Goal: Task Accomplishment & Management: Complete application form

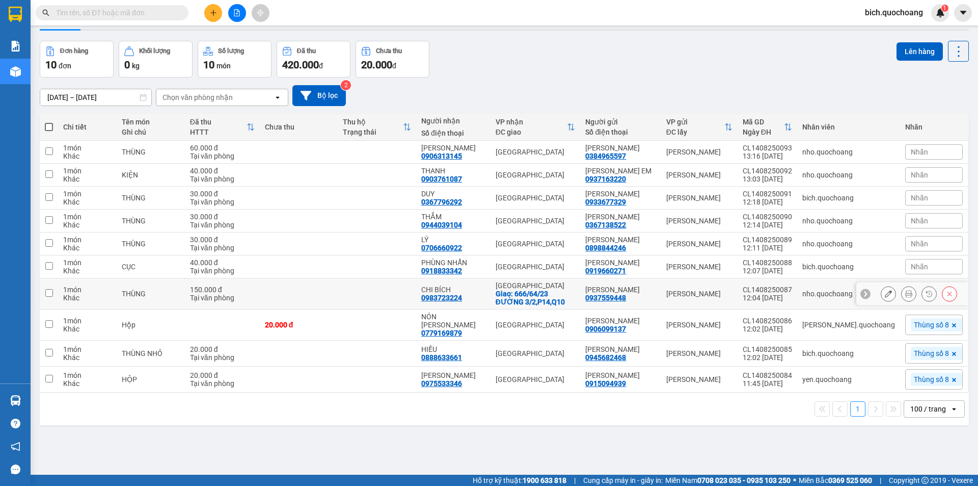
scroll to position [47, 0]
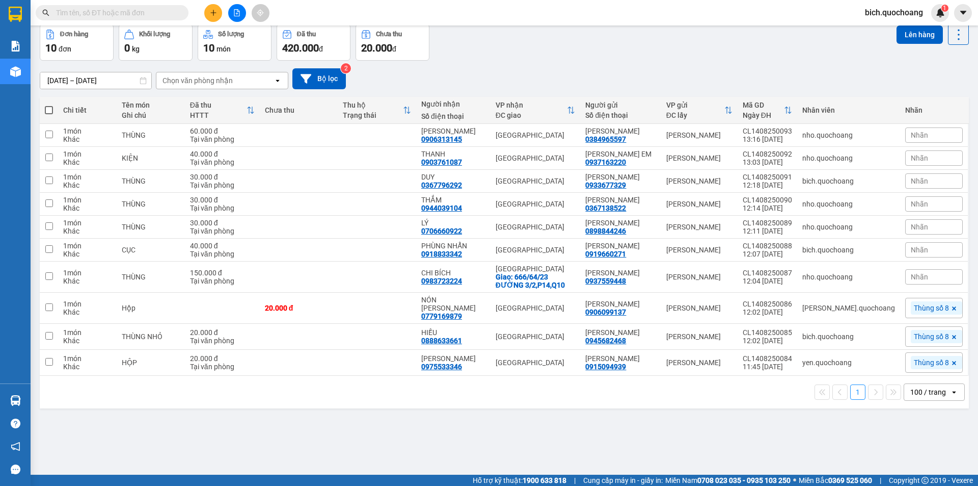
click at [73, 14] on input "text" at bounding box center [116, 12] width 120 height 11
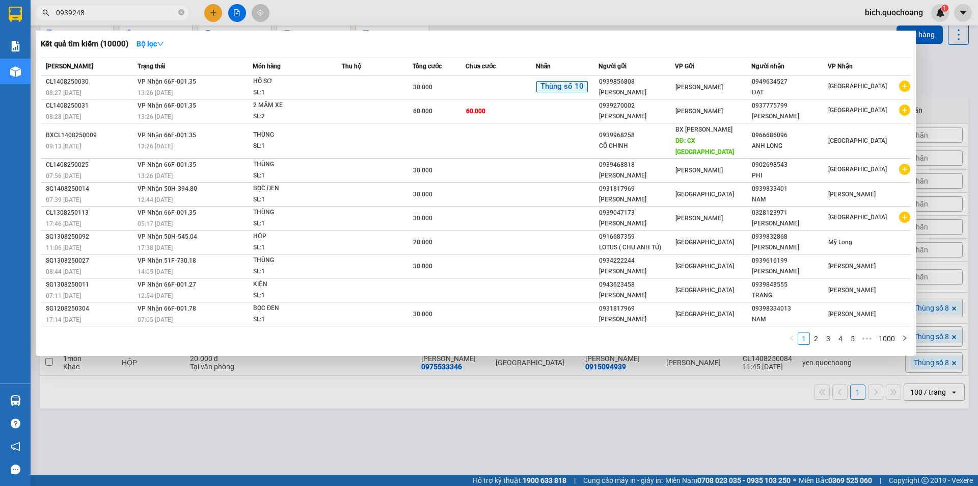
type input "09392484"
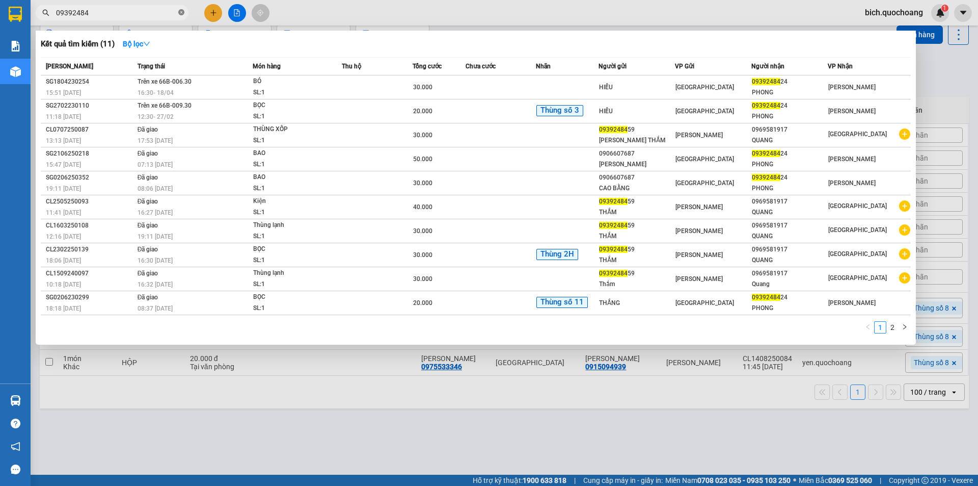
click at [180, 12] on icon "close-circle" at bounding box center [181, 12] width 6 height 6
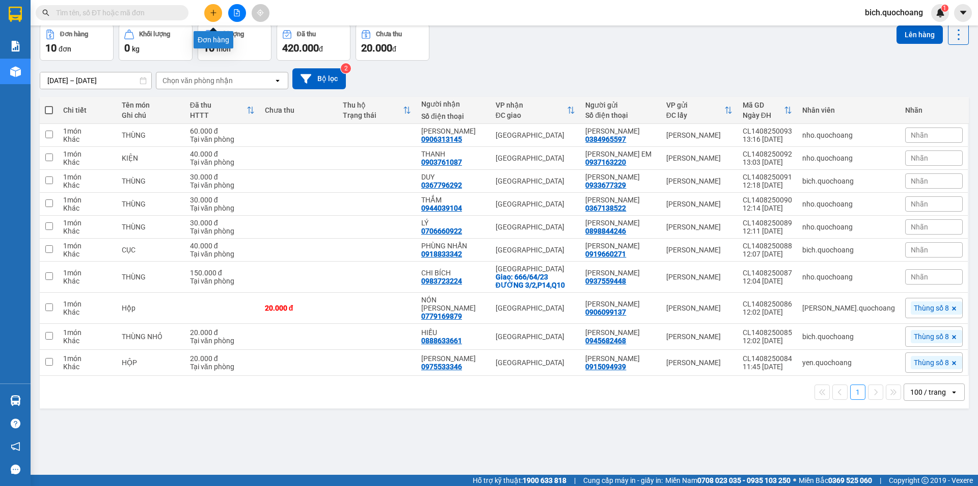
click at [217, 12] on button at bounding box center [213, 13] width 18 height 18
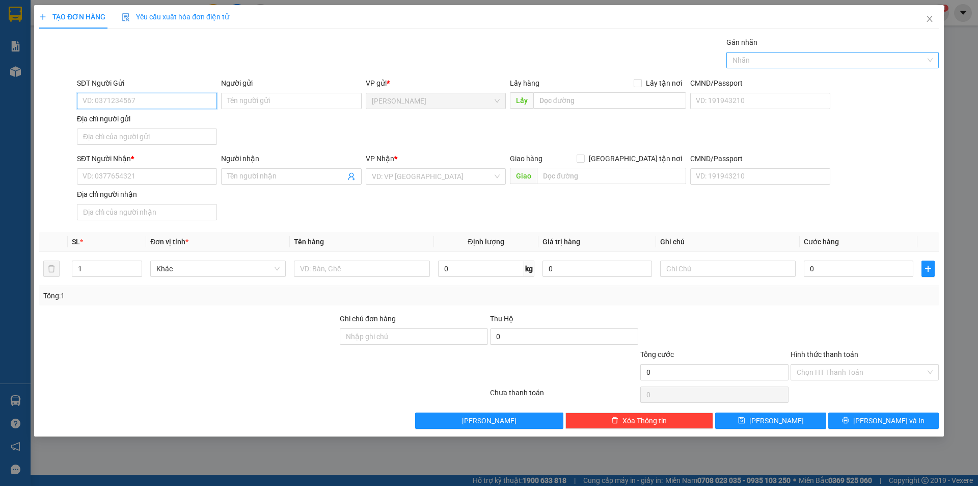
click at [754, 61] on div at bounding box center [827, 60] width 197 height 12
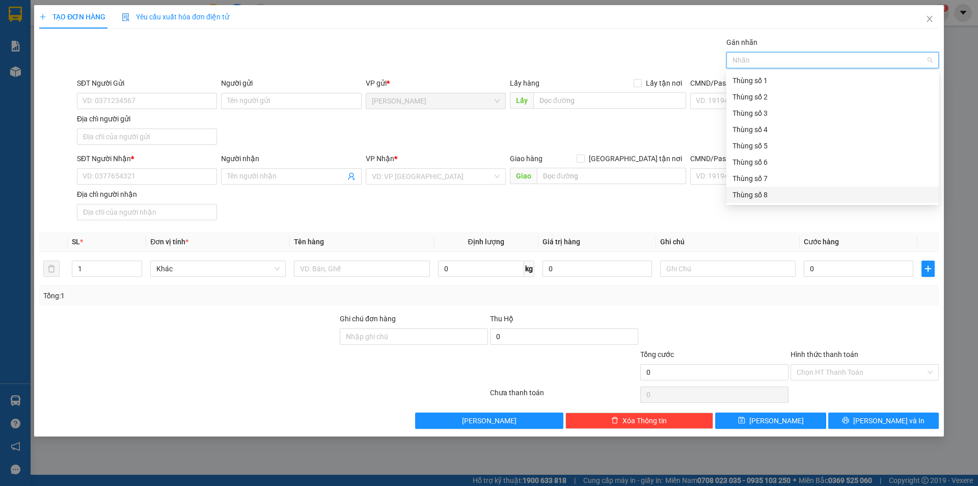
click at [776, 198] on div "Thùng số 8" at bounding box center [833, 194] width 200 height 11
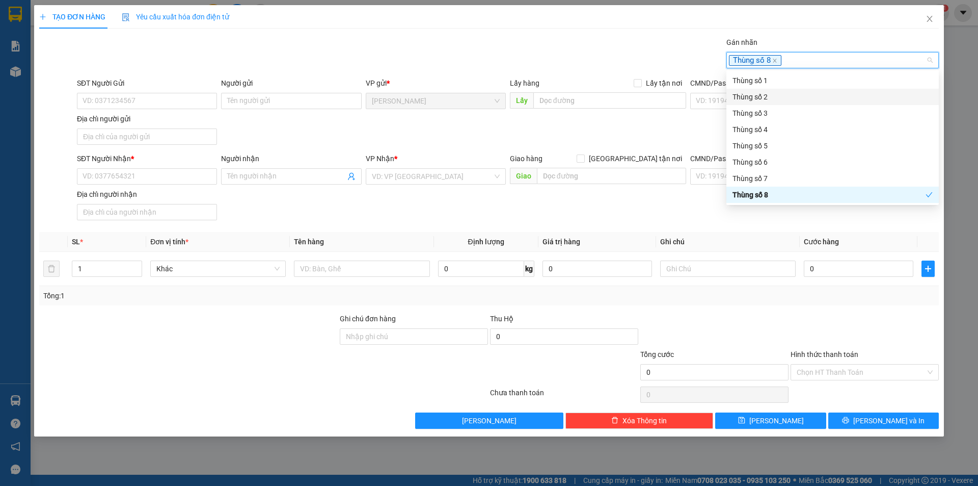
click at [609, 59] on div "Gán nhãn Thùng số 8" at bounding box center [508, 55] width 866 height 36
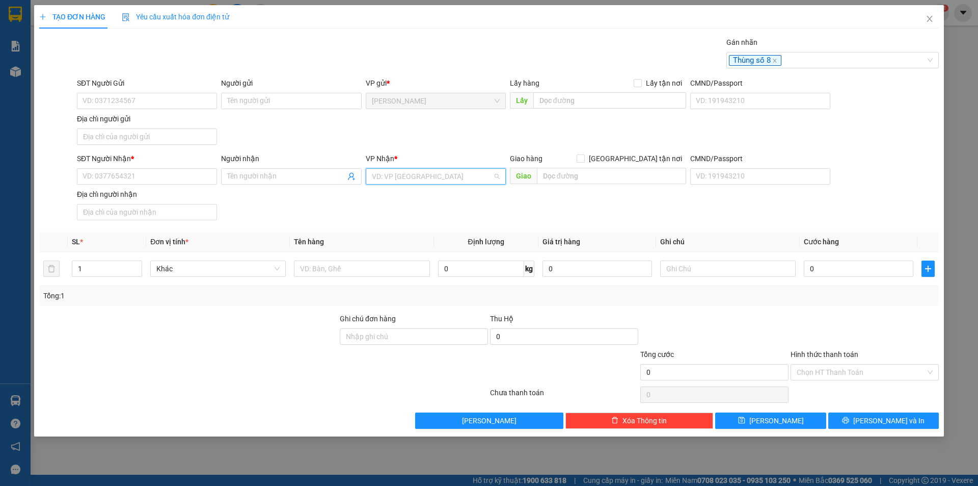
click at [415, 174] on input "search" at bounding box center [432, 176] width 121 height 15
click at [392, 198] on div "[GEOGRAPHIC_DATA]" at bounding box center [436, 196] width 128 height 11
click at [320, 255] on td at bounding box center [362, 269] width 144 height 34
click at [313, 260] on input "text" at bounding box center [362, 268] width 136 height 16
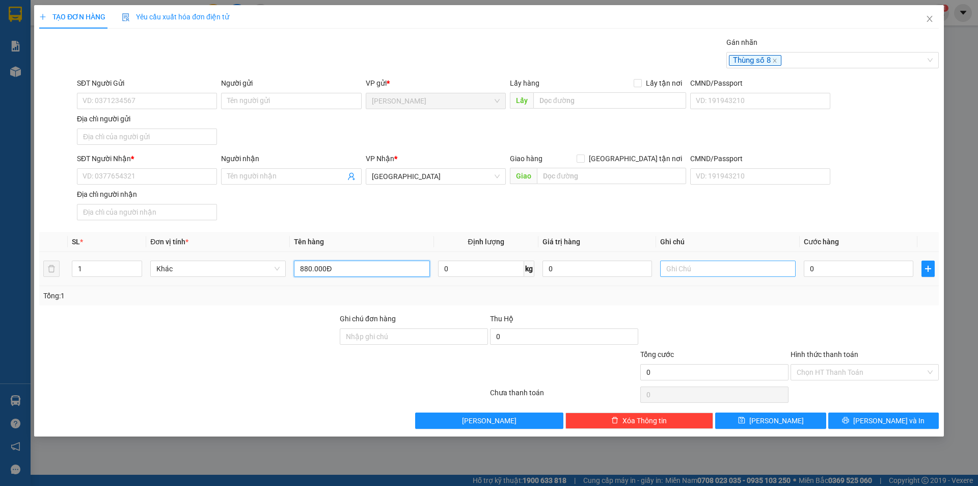
type input "880.000Đ"
click at [718, 268] on input "text" at bounding box center [728, 268] width 136 height 16
type input "TIỀN THU HỘ"
click at [865, 269] on input "0" at bounding box center [859, 268] width 110 height 16
type input "2"
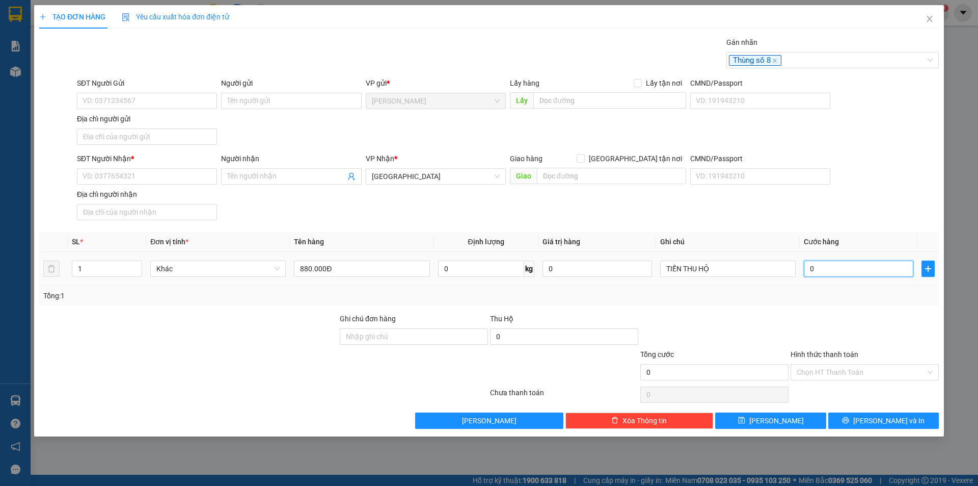
type input "2"
type input "20"
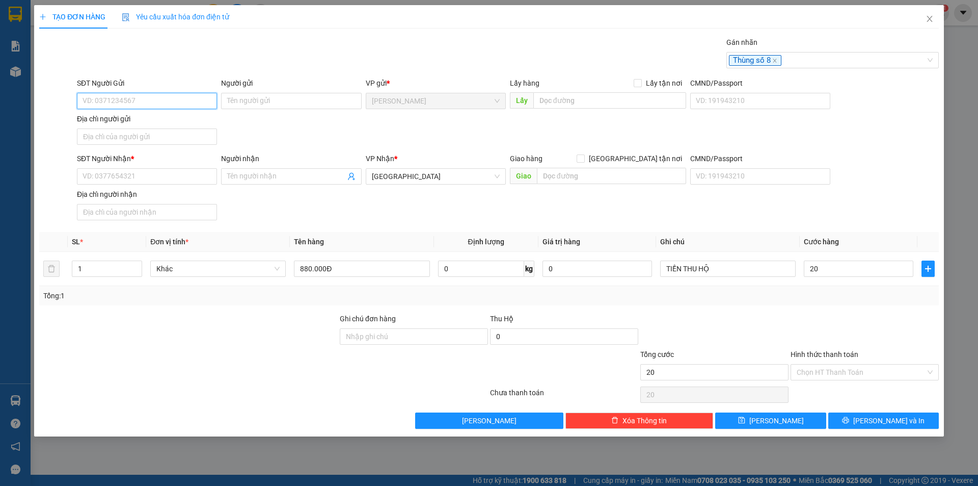
type input "20.000"
click at [110, 104] on input "SĐT Người Gửi" at bounding box center [147, 101] width 140 height 16
click at [932, 17] on icon "close" at bounding box center [930, 19] width 6 height 6
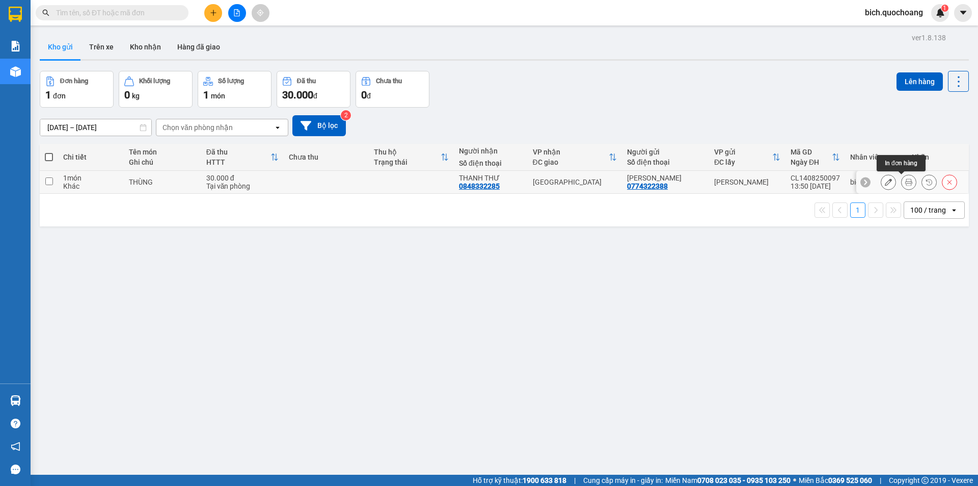
click at [905, 178] on icon at bounding box center [908, 181] width 7 height 7
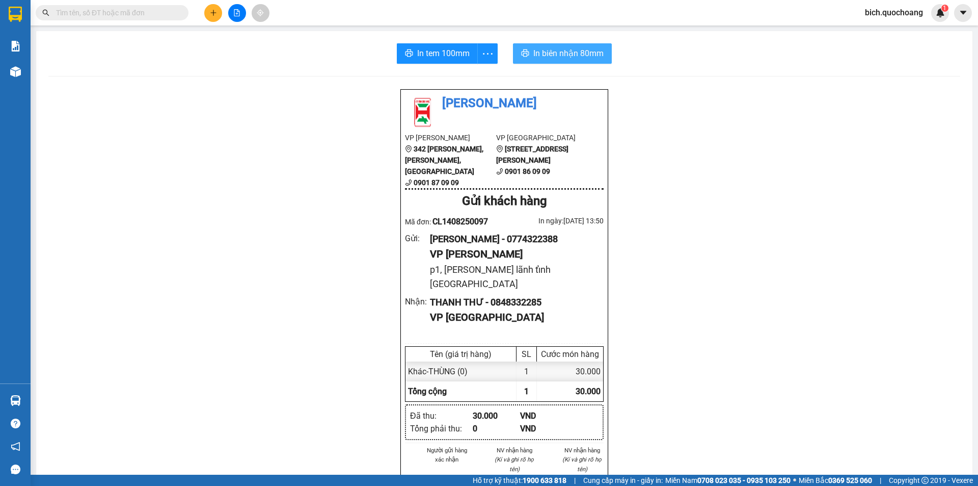
click at [573, 56] on span "In biên nhận 80mm" at bounding box center [569, 53] width 70 height 13
click at [430, 55] on span "In tem 100mm" at bounding box center [443, 53] width 52 height 13
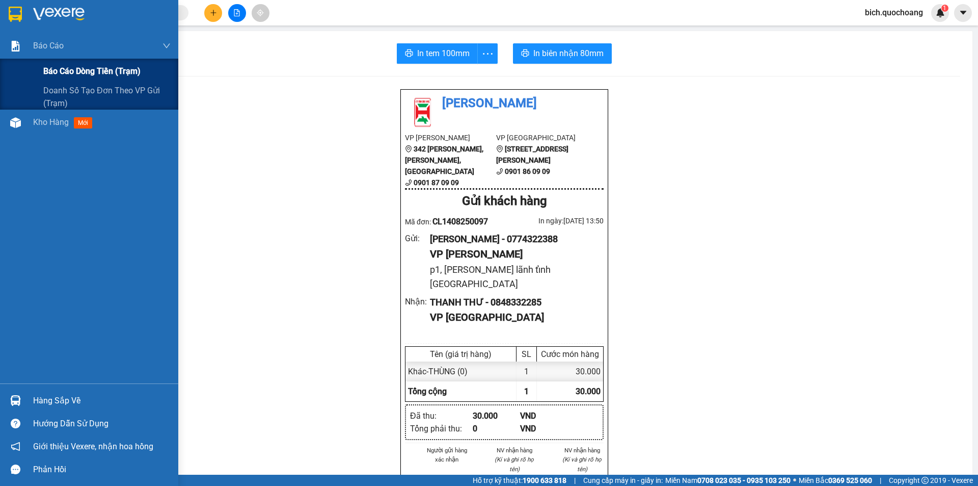
click at [57, 67] on span "Báo cáo dòng tiền (trạm)" at bounding box center [91, 71] width 97 height 13
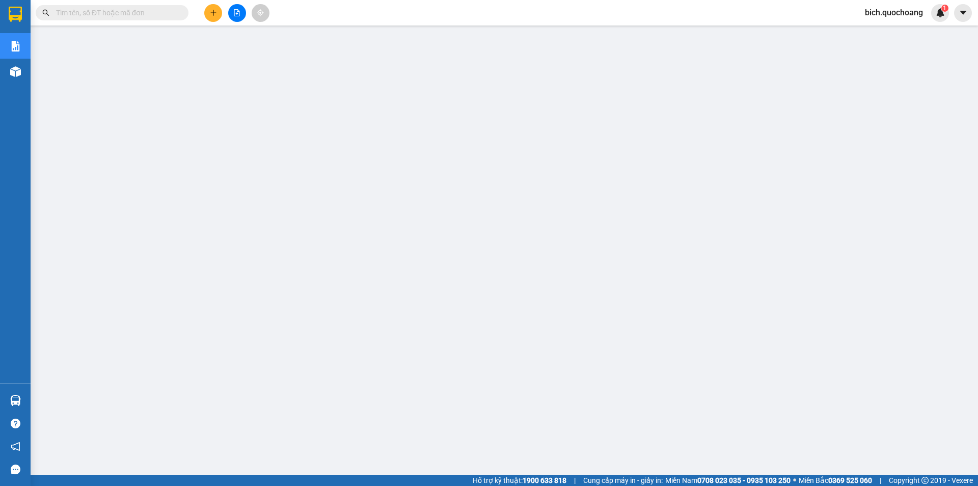
click at [121, 6] on span at bounding box center [112, 12] width 153 height 15
click at [123, 11] on input "text" at bounding box center [116, 12] width 120 height 11
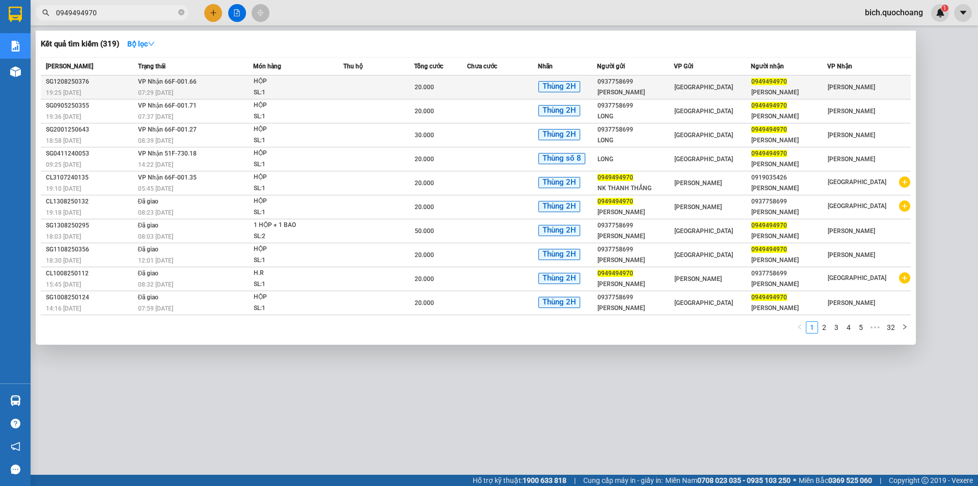
type input "0949494970"
click at [293, 87] on div "HỘP" at bounding box center [292, 81] width 76 height 11
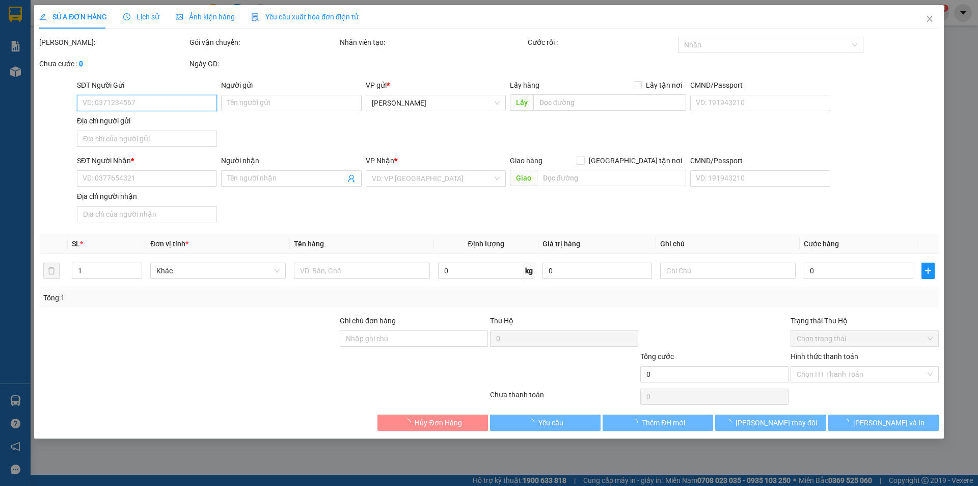
type input "0937758699"
type input "[PERSON_NAME]"
type input "[STREET_ADDRESS]"
type input "0949494970"
type input "[PERSON_NAME]"
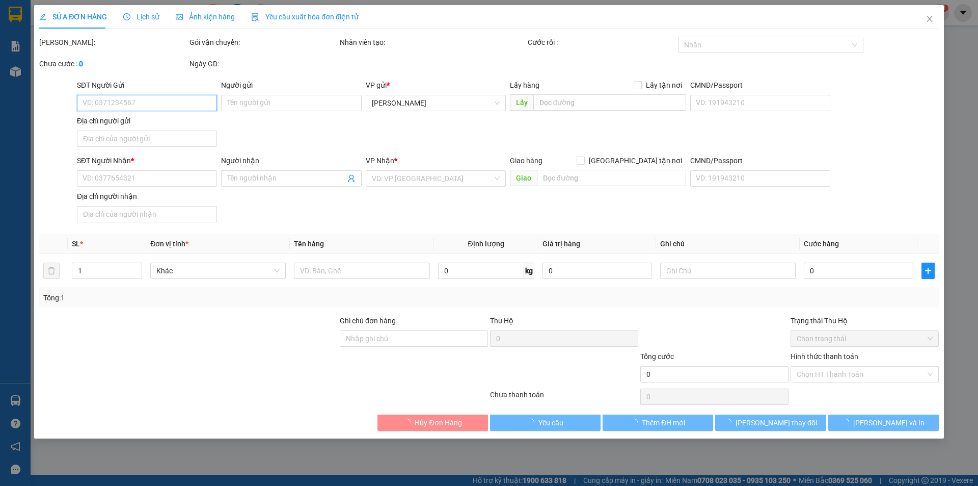
type input "20.000"
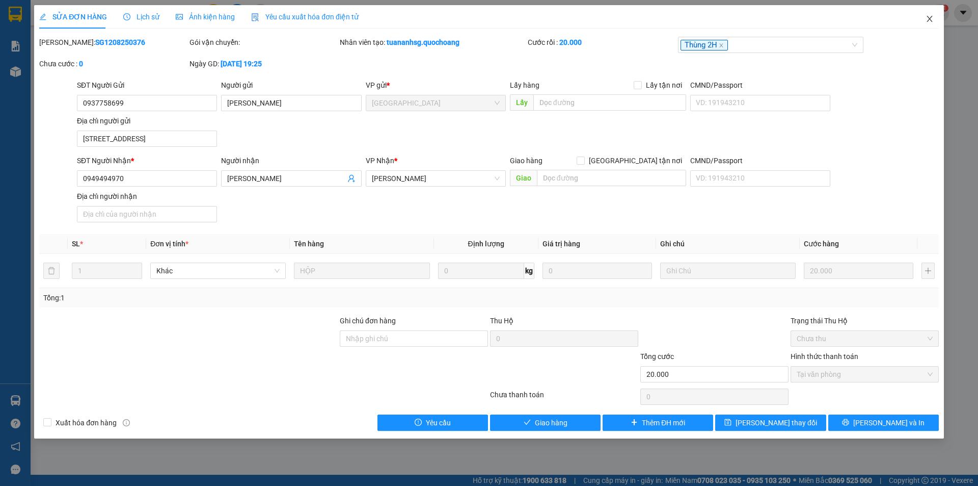
click at [938, 17] on span "Close" at bounding box center [930, 19] width 29 height 29
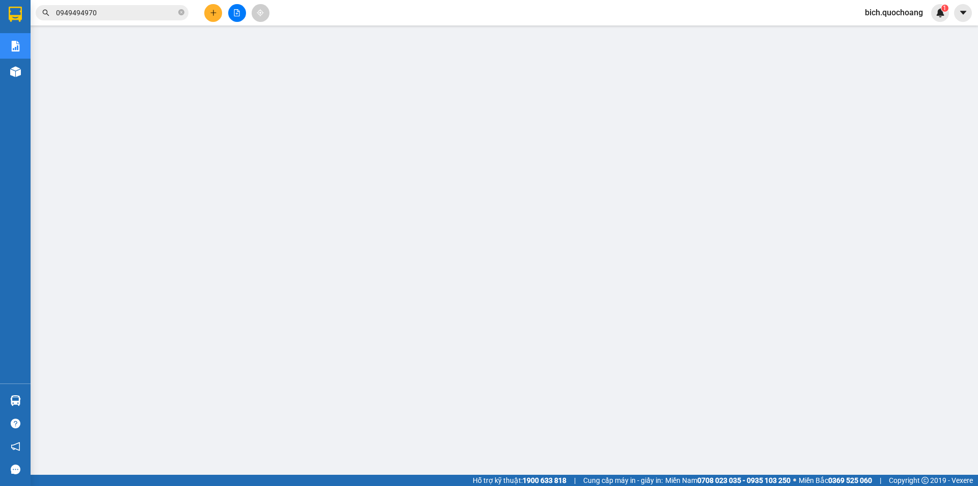
click at [118, 11] on input "0949494970" at bounding box center [116, 12] width 120 height 11
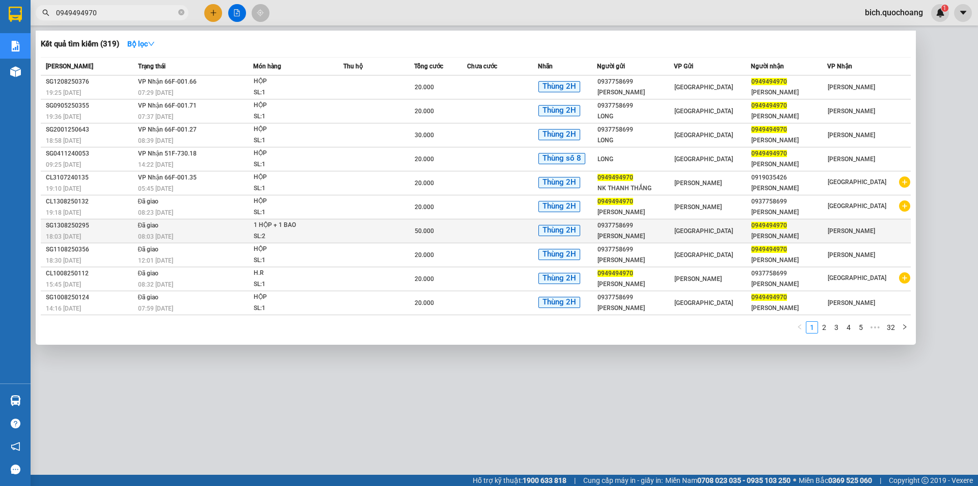
click at [353, 232] on td at bounding box center [378, 231] width 71 height 24
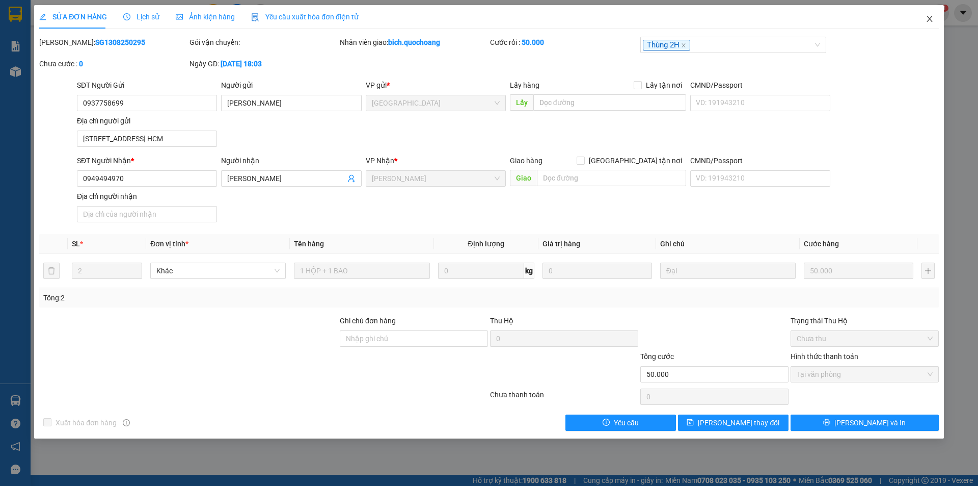
click at [934, 19] on icon "close" at bounding box center [930, 19] width 8 height 8
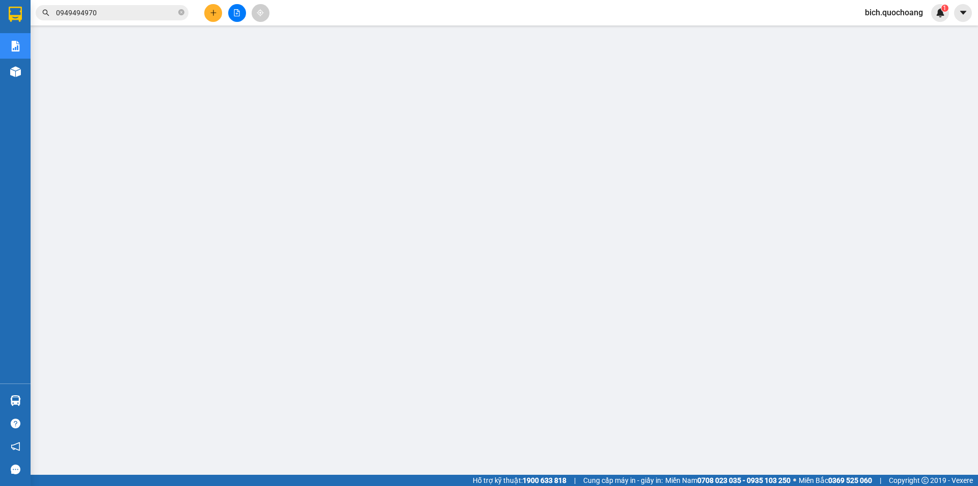
click at [146, 9] on input "0949494970" at bounding box center [116, 12] width 120 height 11
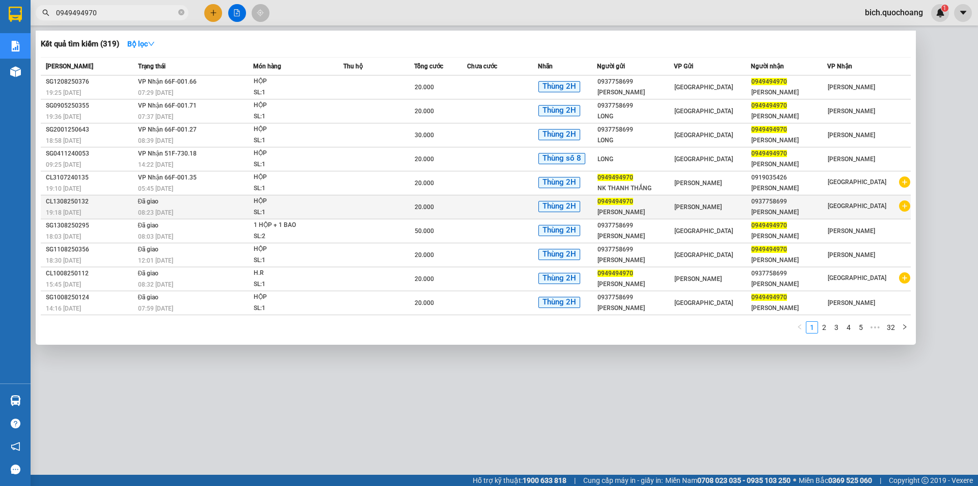
click at [326, 209] on div "SL: 1" at bounding box center [292, 212] width 76 height 11
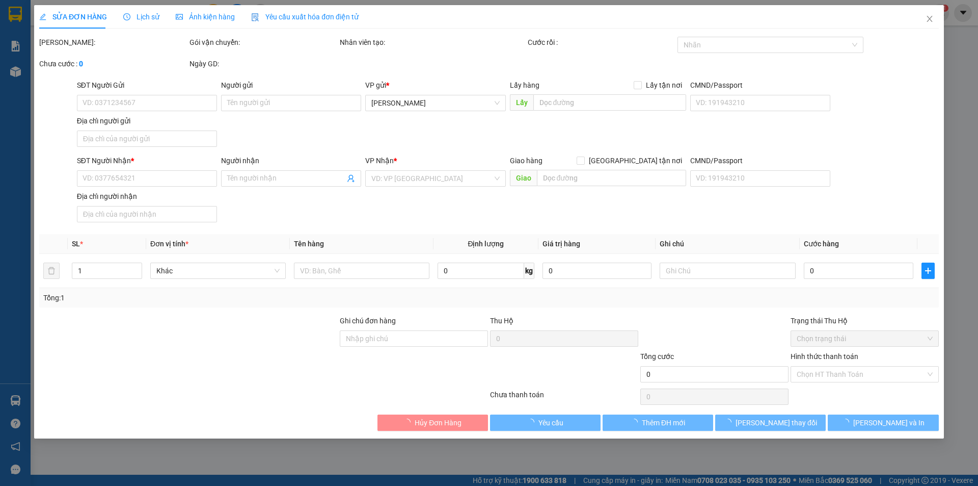
type input "0949494970"
type input "[PERSON_NAME]"
type input "XÃ [GEOGRAPHIC_DATA] , [GEOGRAPHIC_DATA]"
type input "0937758699"
type input "[PERSON_NAME]"
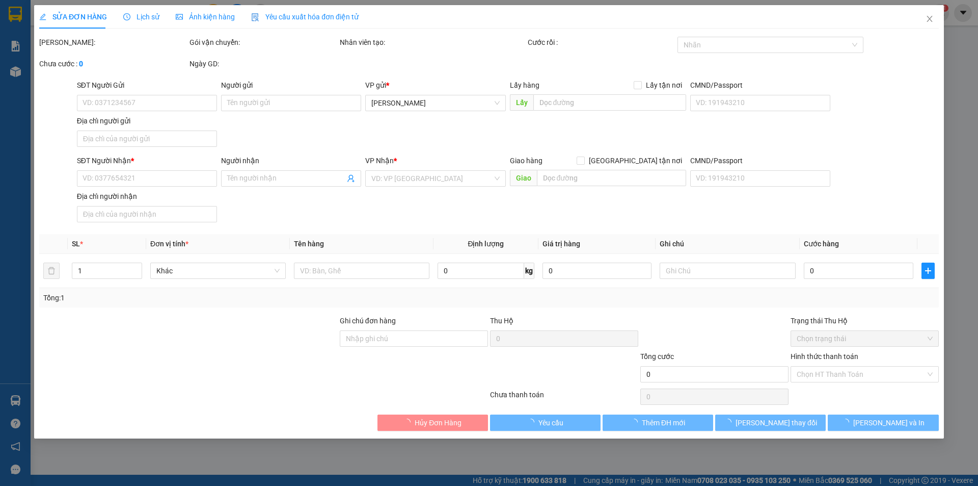
type input "20.000"
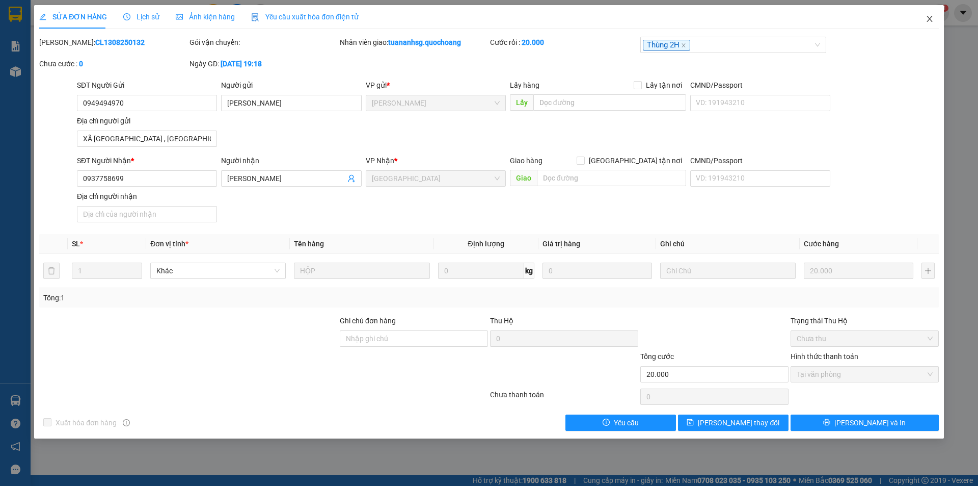
click at [926, 16] on icon "close" at bounding box center [930, 19] width 8 height 8
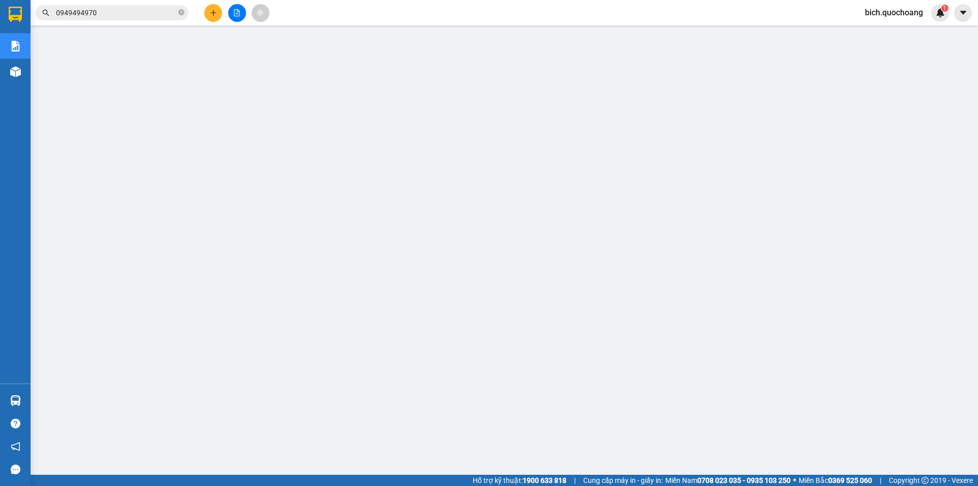
click at [122, 16] on input "0949494970" at bounding box center [116, 12] width 120 height 11
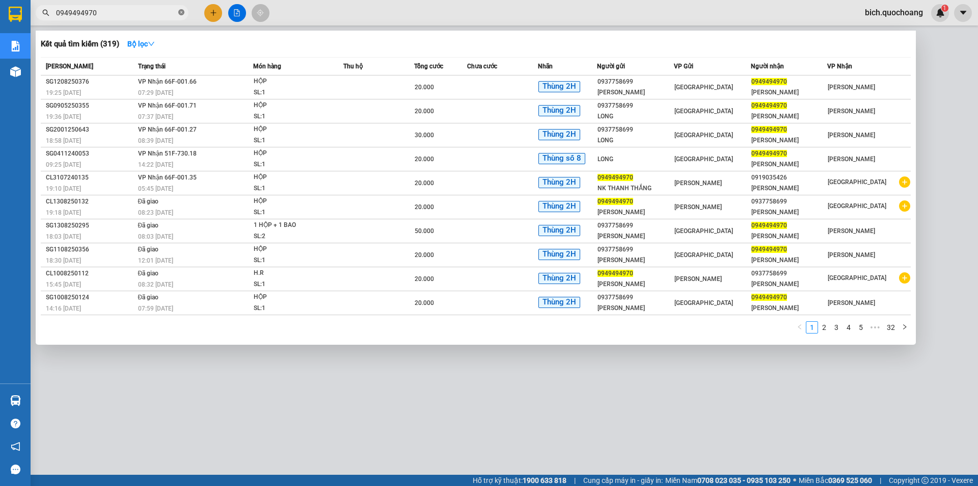
click at [181, 12] on icon "close-circle" at bounding box center [181, 12] width 6 height 6
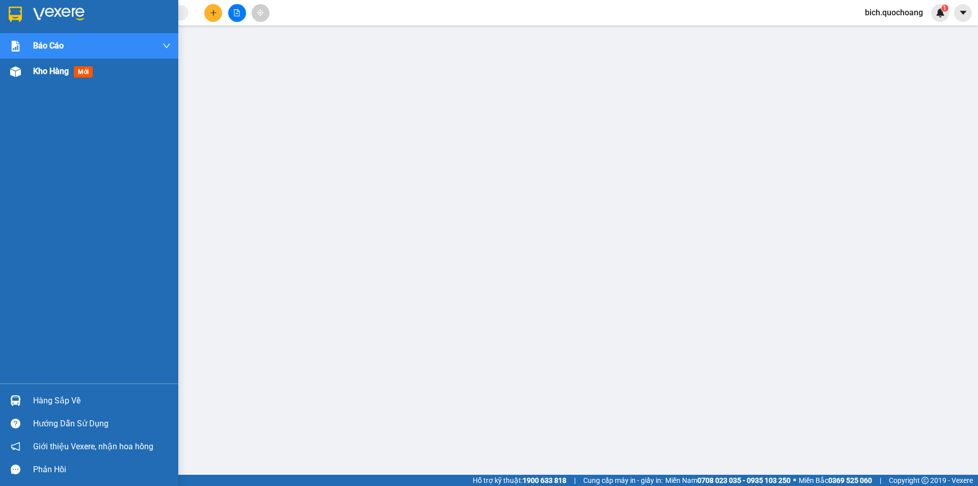
click at [57, 72] on span "Kho hàng" at bounding box center [51, 71] width 36 height 10
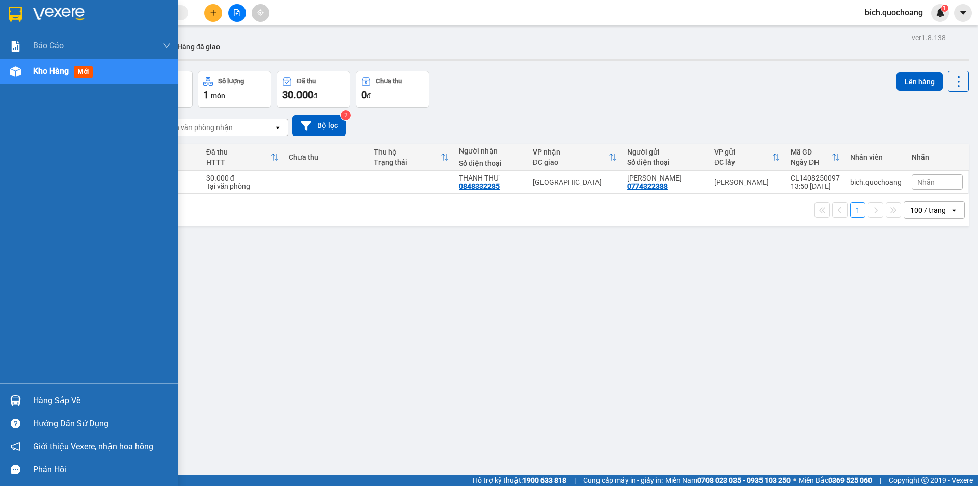
click at [58, 399] on div "Hàng sắp về" at bounding box center [102, 400] width 138 height 15
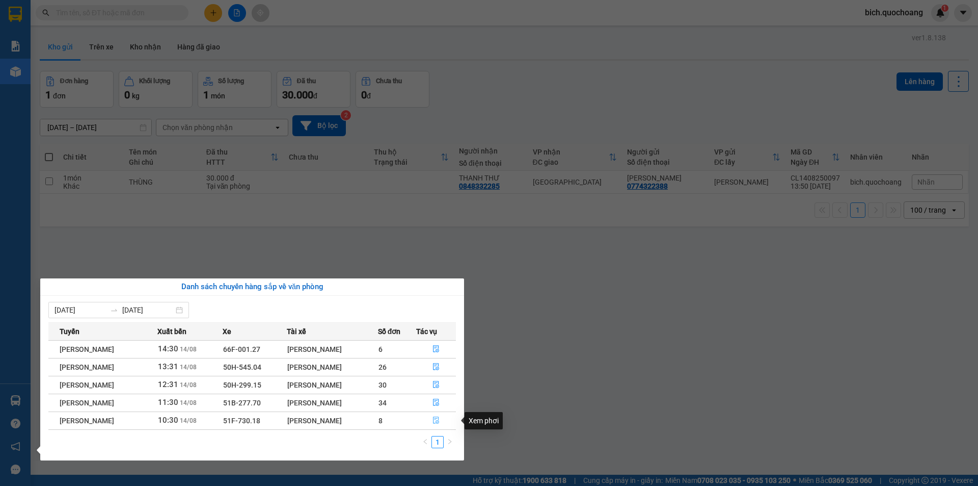
click at [439, 420] on icon "file-done" at bounding box center [436, 420] width 6 height 7
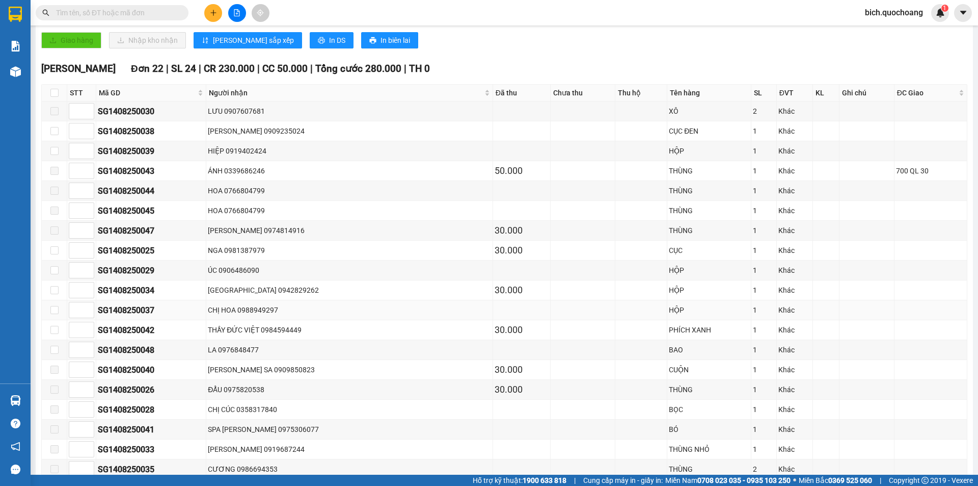
scroll to position [255, 0]
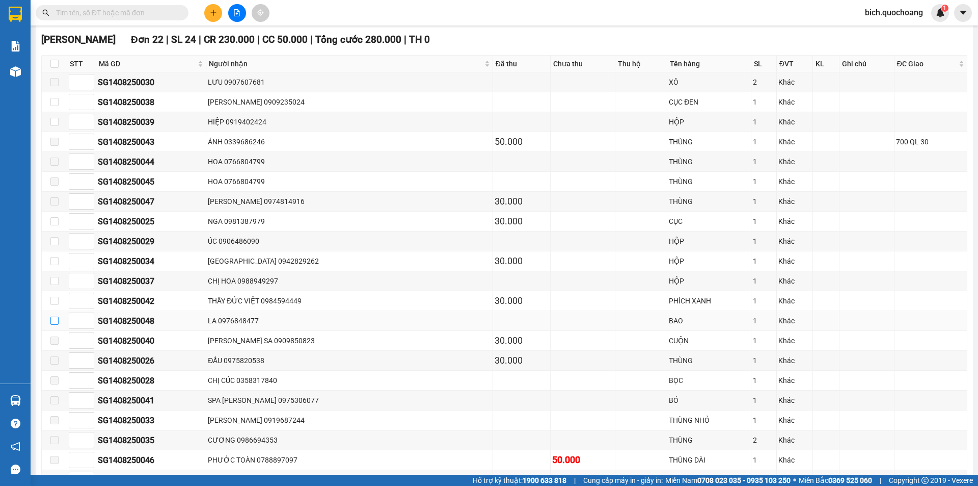
click at [56, 317] on input "checkbox" at bounding box center [54, 320] width 8 height 8
checkbox input "true"
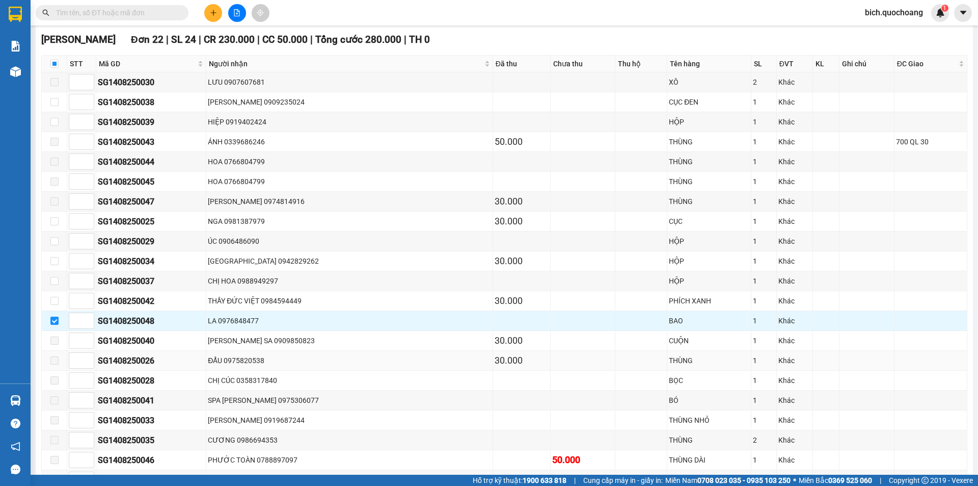
scroll to position [408, 0]
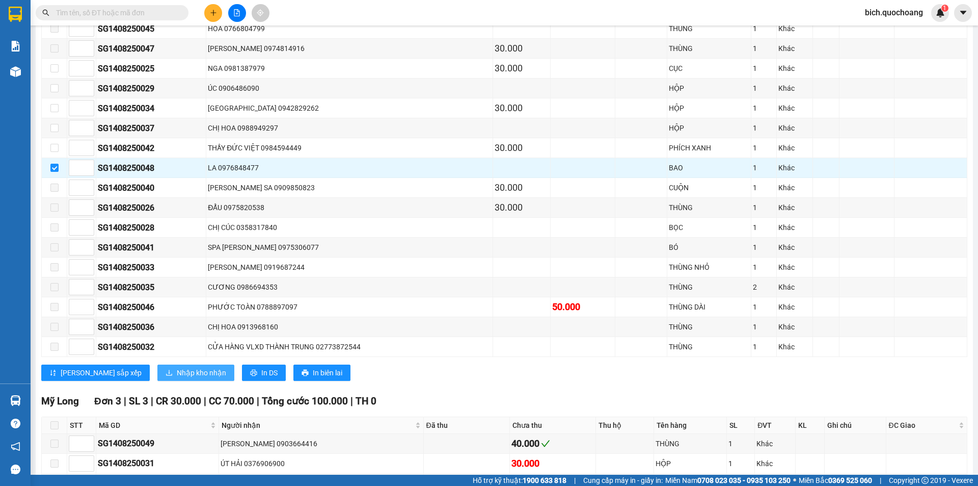
click at [177, 370] on span "Nhập kho nhận" at bounding box center [201, 372] width 49 height 11
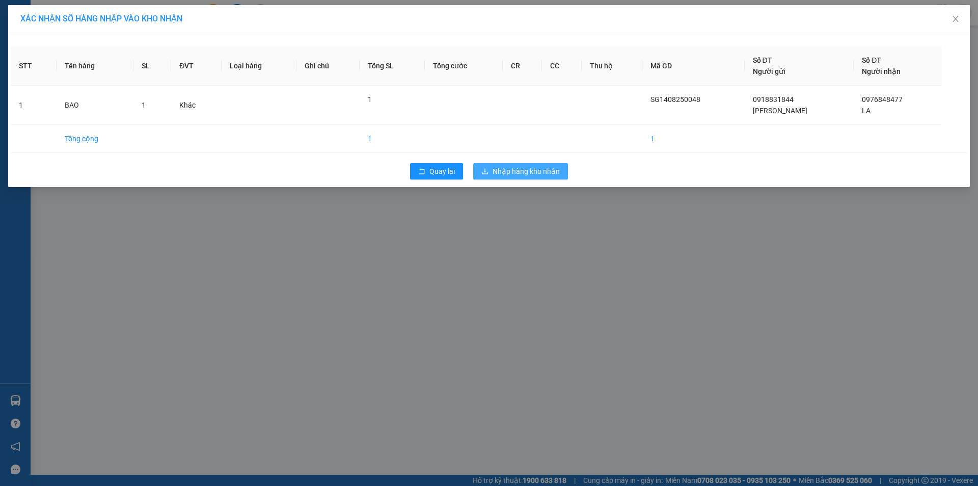
click at [525, 169] on span "Nhập hàng kho nhận" at bounding box center [526, 171] width 67 height 11
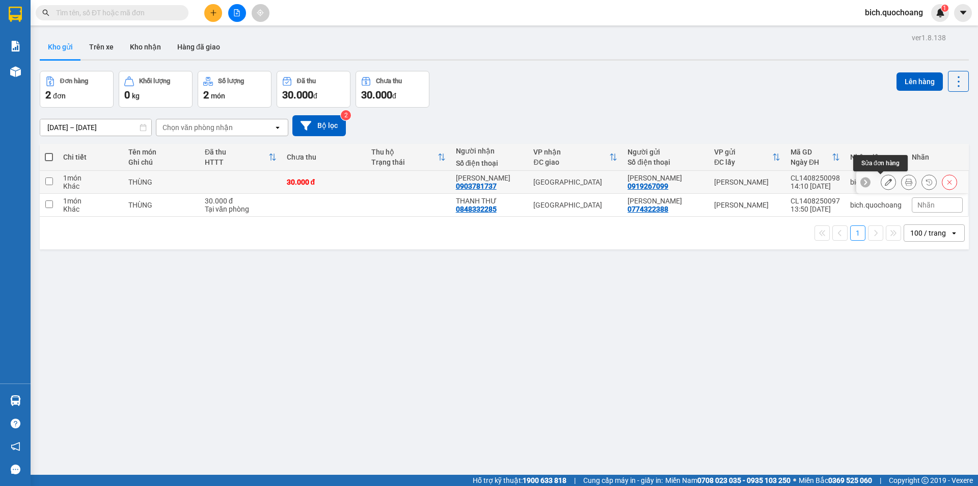
click at [884, 186] on button at bounding box center [889, 182] width 14 height 18
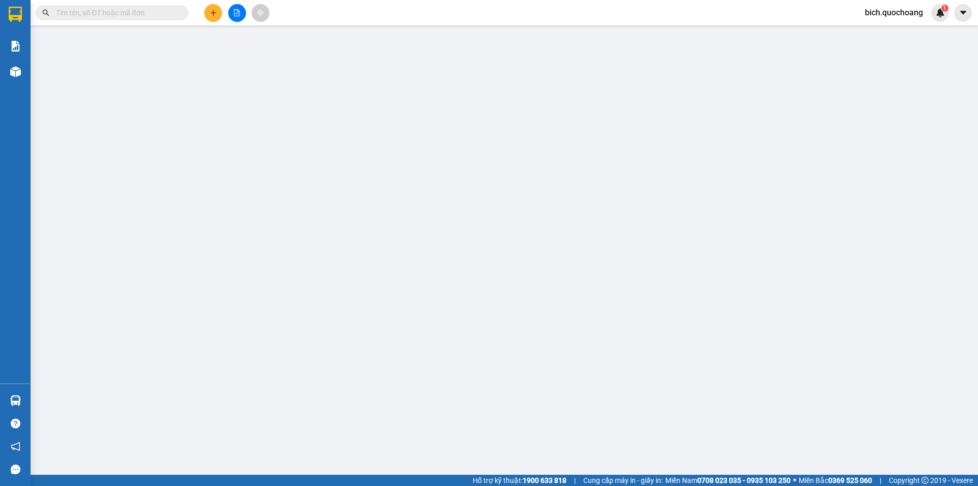
type input "0919267099"
type input "[PERSON_NAME]"
type input "[GEOGRAPHIC_DATA] , [GEOGRAPHIC_DATA]"
type input "0903781737"
type input "YAN"
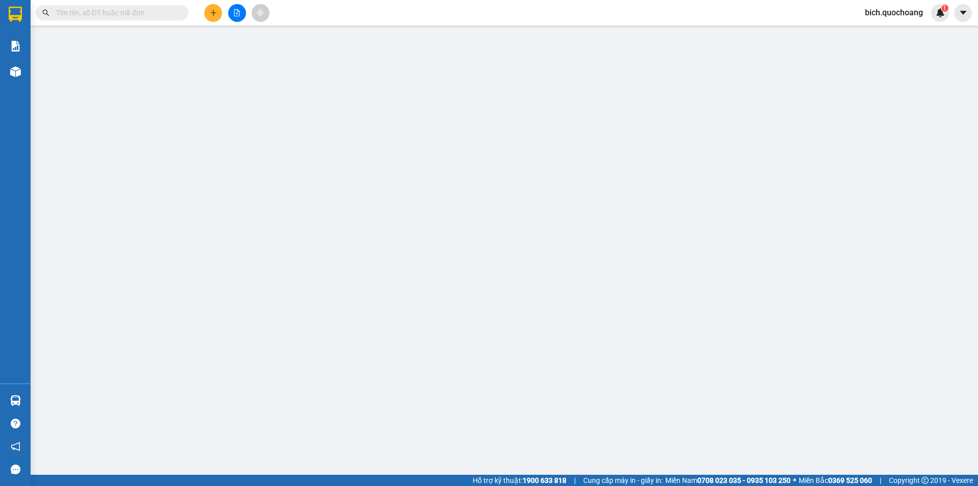
type input "30.000"
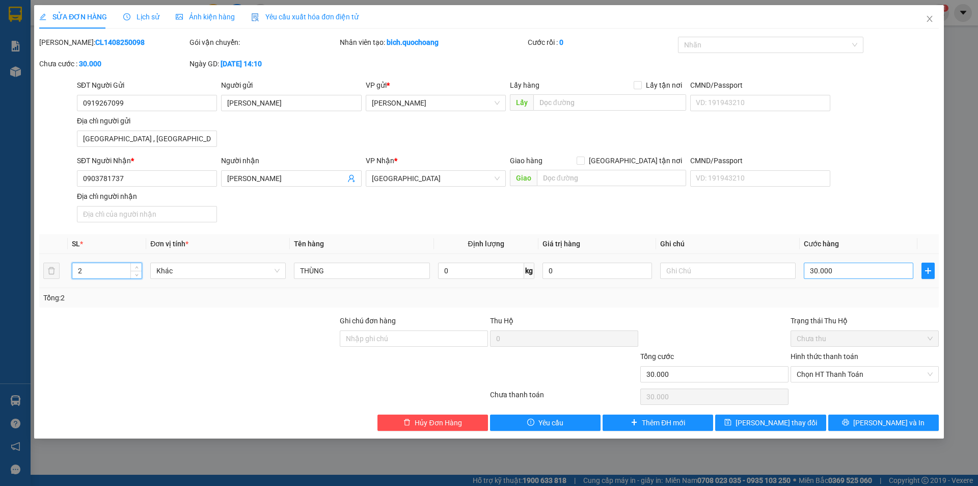
type input "2"
click at [832, 266] on input "30.000" at bounding box center [859, 270] width 110 height 16
type input "6"
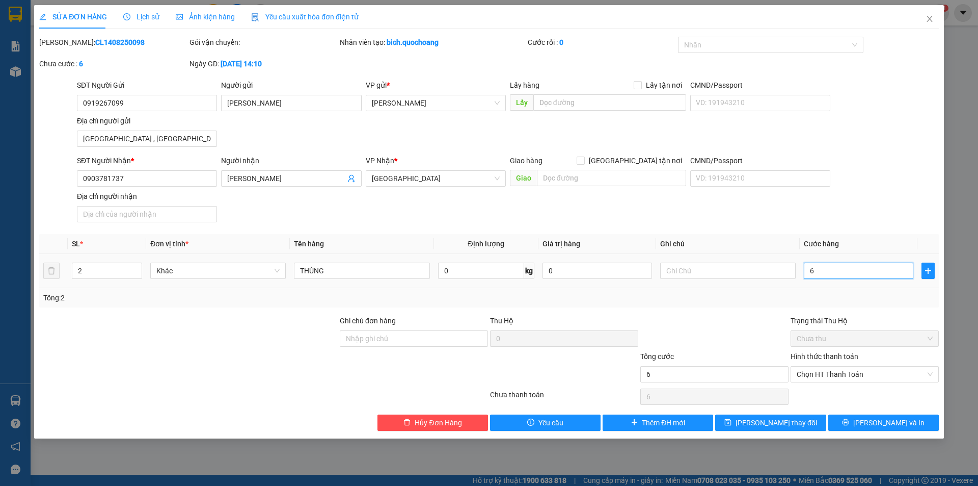
type input "60"
type input "60.000"
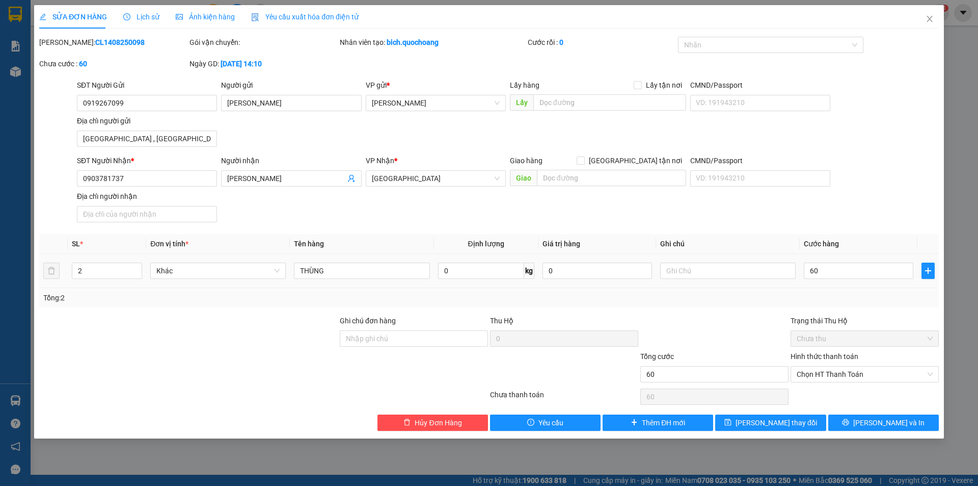
type input "60.000"
click at [835, 232] on div "Total Paid Fee 0 Total UnPaid Fee 30.000 Cash Collection Total Fee Mã ĐH: CL140…" at bounding box center [489, 234] width 900 height 394
click at [848, 422] on button "[PERSON_NAME] và In" at bounding box center [884, 422] width 111 height 16
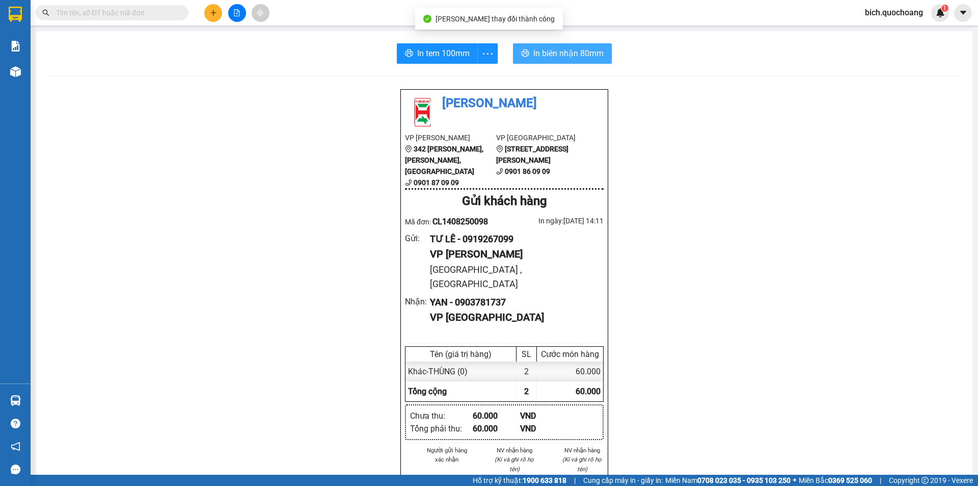
click at [550, 58] on span "In biên nhận 80mm" at bounding box center [569, 53] width 70 height 13
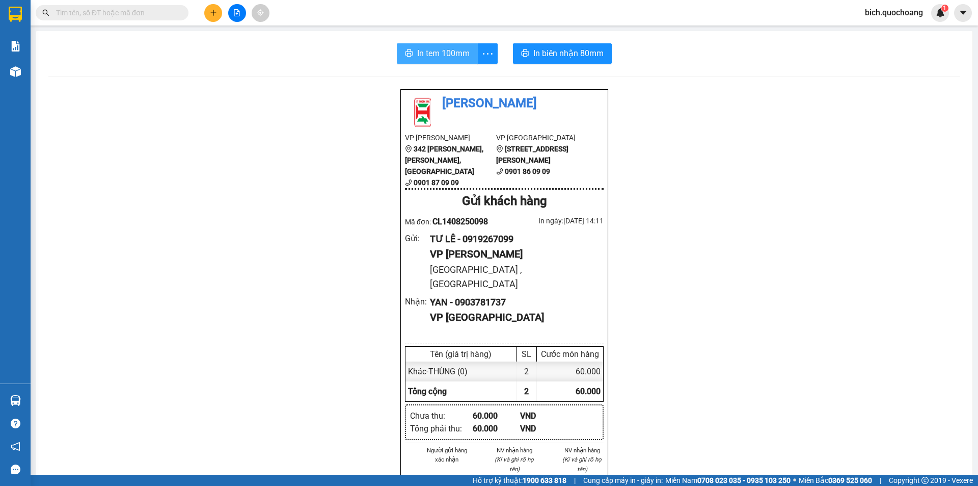
click at [442, 56] on span "In tem 100mm" at bounding box center [443, 53] width 52 height 13
